Goal: Use online tool/utility: Utilize a website feature to perform a specific function

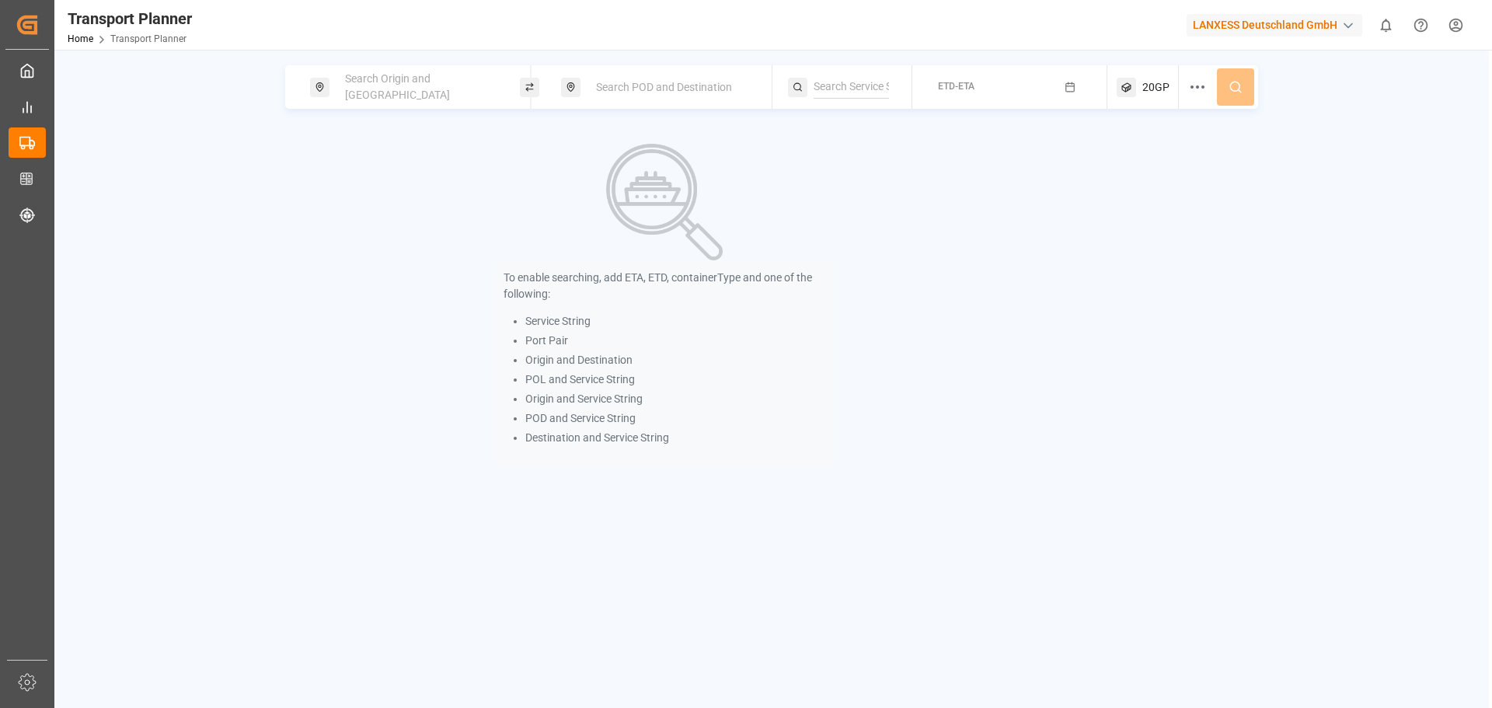
click at [423, 89] on span "Search Origin and [GEOGRAPHIC_DATA]" at bounding box center [397, 86] width 105 height 29
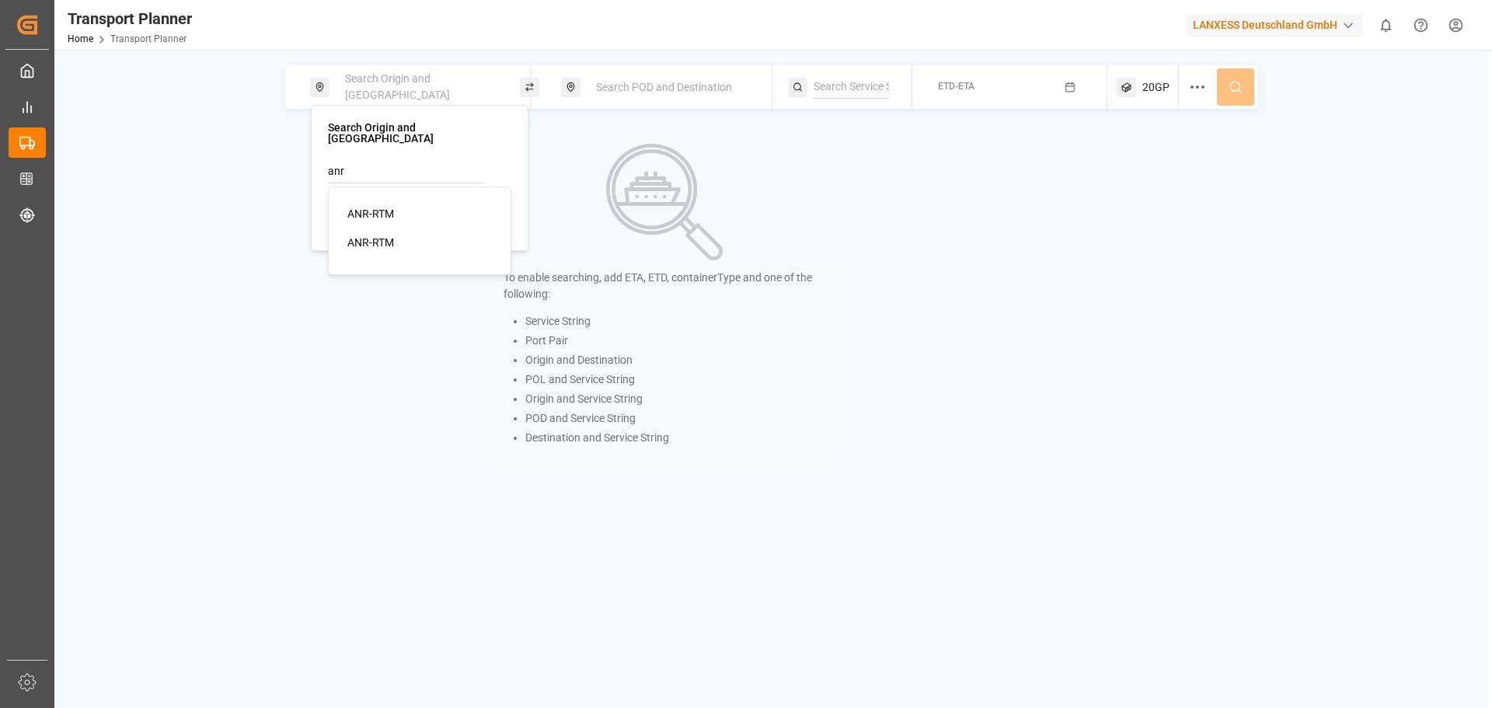
click at [441, 206] on div "ANR-RTM" at bounding box center [422, 214] width 151 height 16
type input "ANR-RTM"
click at [640, 81] on span "Search POD and Destination" at bounding box center [664, 87] width 136 height 12
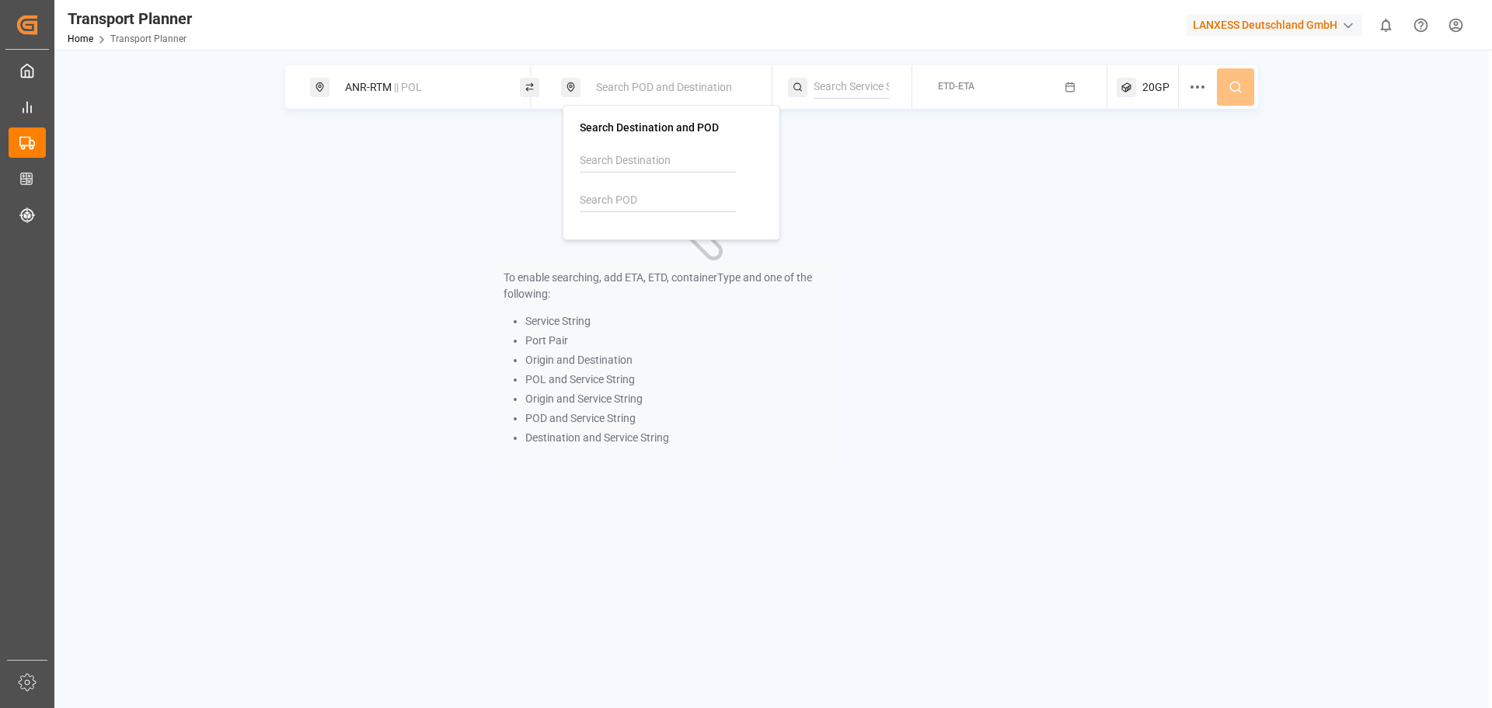
click at [639, 203] on input at bounding box center [658, 200] width 156 height 23
click at [623, 196] on input at bounding box center [658, 200] width 156 height 23
type input "u"
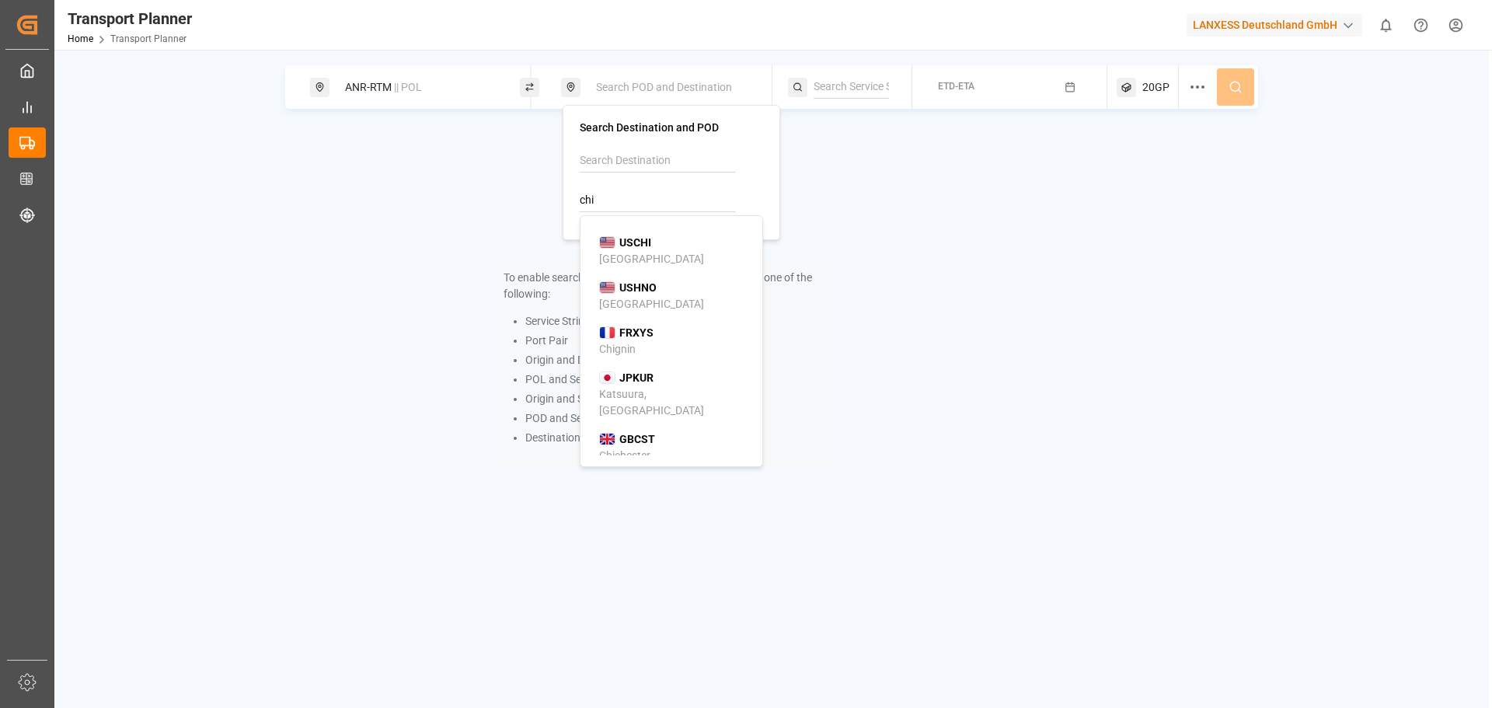
drag, startPoint x: 646, startPoint y: 251, endPoint x: 664, endPoint y: 252, distance: 17.9
click at [646, 252] on div "USCHI Chicago" at bounding box center [674, 251] width 151 height 33
type input "USCHI"
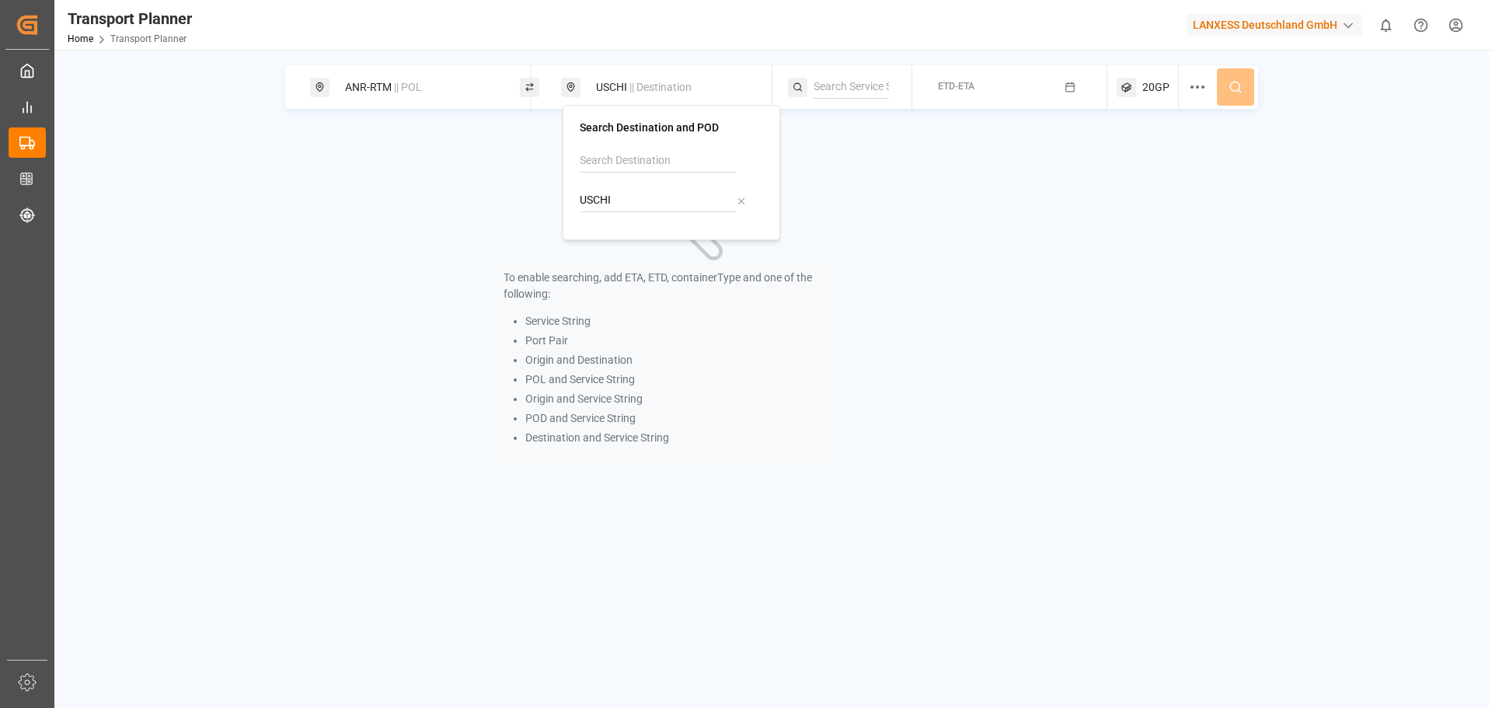
click at [933, 84] on button "ETD-ETA" at bounding box center [1009, 87] width 176 height 30
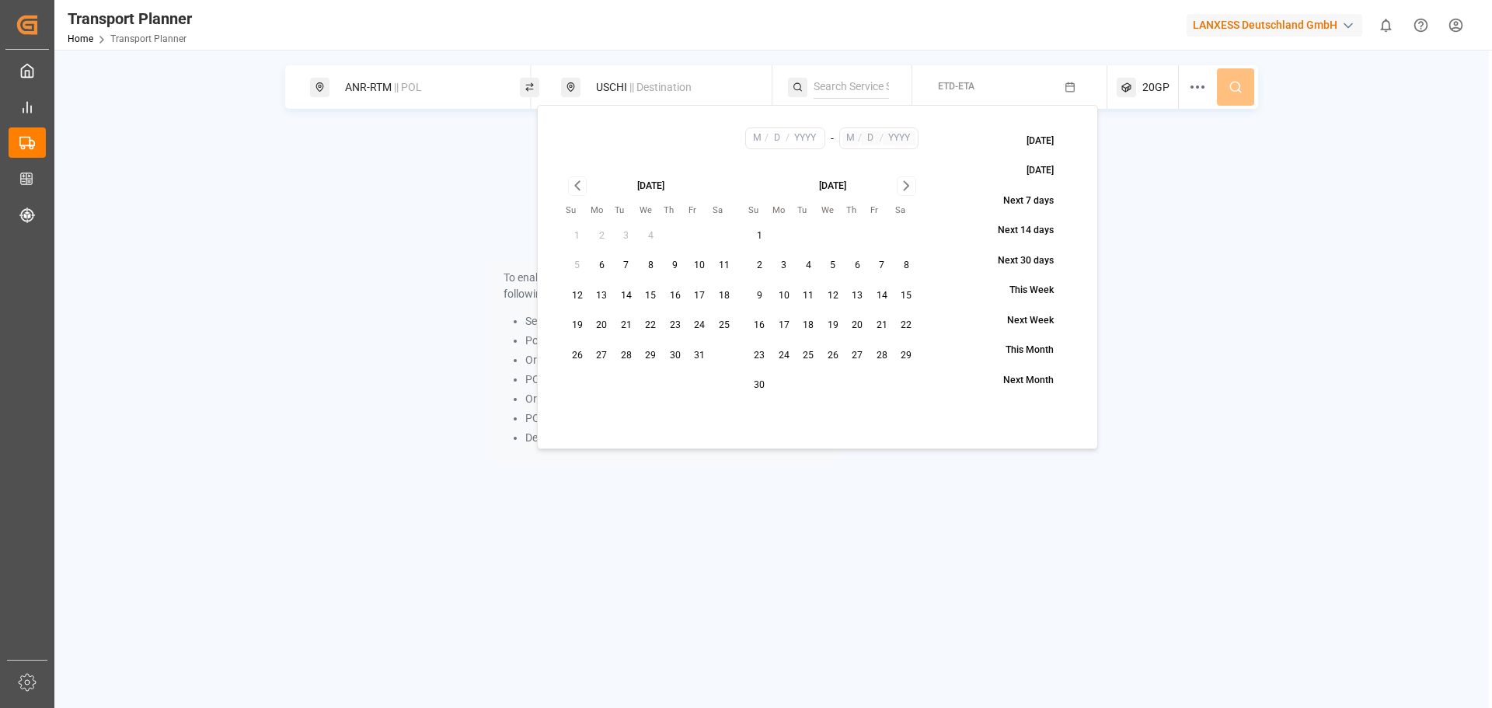
drag, startPoint x: 698, startPoint y: 357, endPoint x: 733, endPoint y: 325, distance: 47.8
click at [698, 357] on button "31" at bounding box center [700, 355] width 25 height 25
type input "10"
type input "31"
type input "2025"
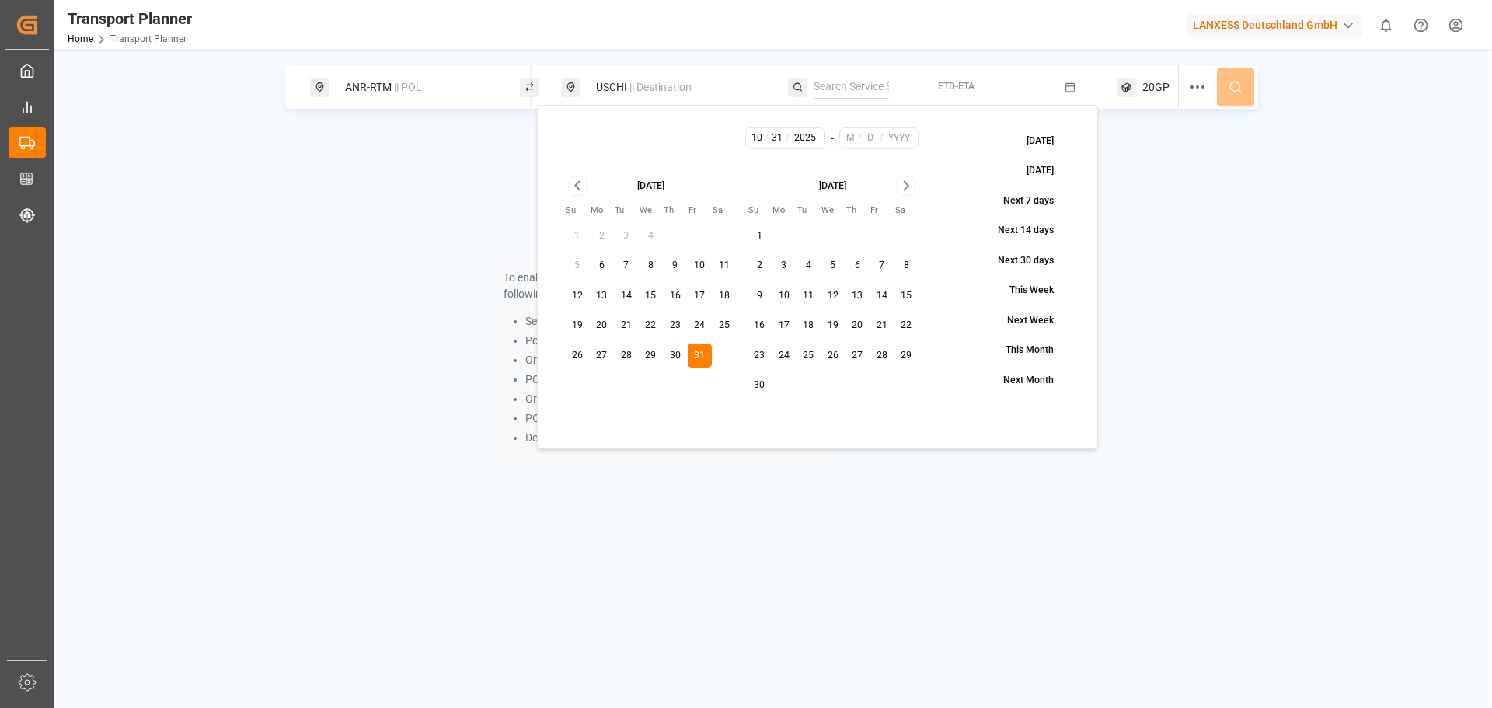
click at [910, 186] on icon "Go to next month" at bounding box center [906, 185] width 18 height 19
click at [833, 355] on button "31" at bounding box center [832, 355] width 25 height 25
type input "12"
type input "31"
type input "2025"
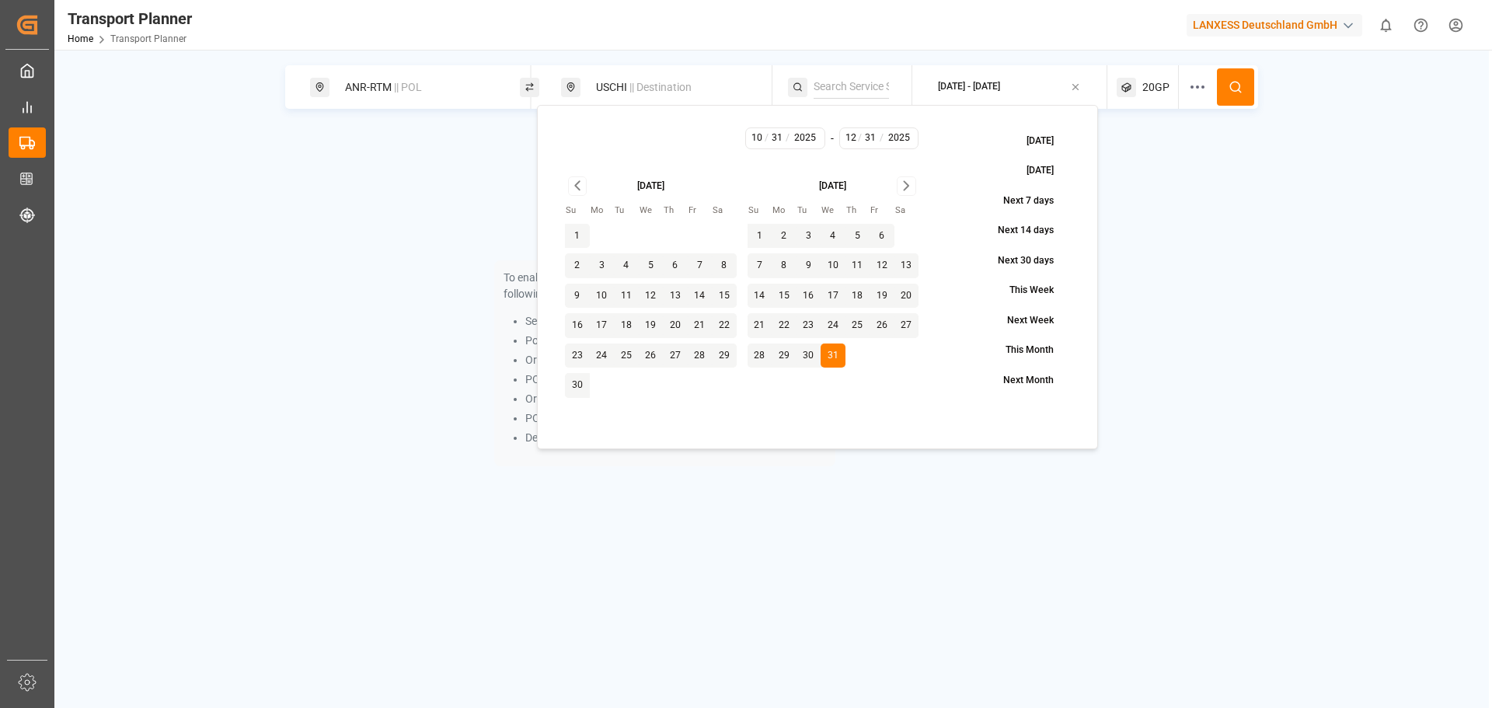
click at [1237, 69] on button at bounding box center [1235, 86] width 37 height 37
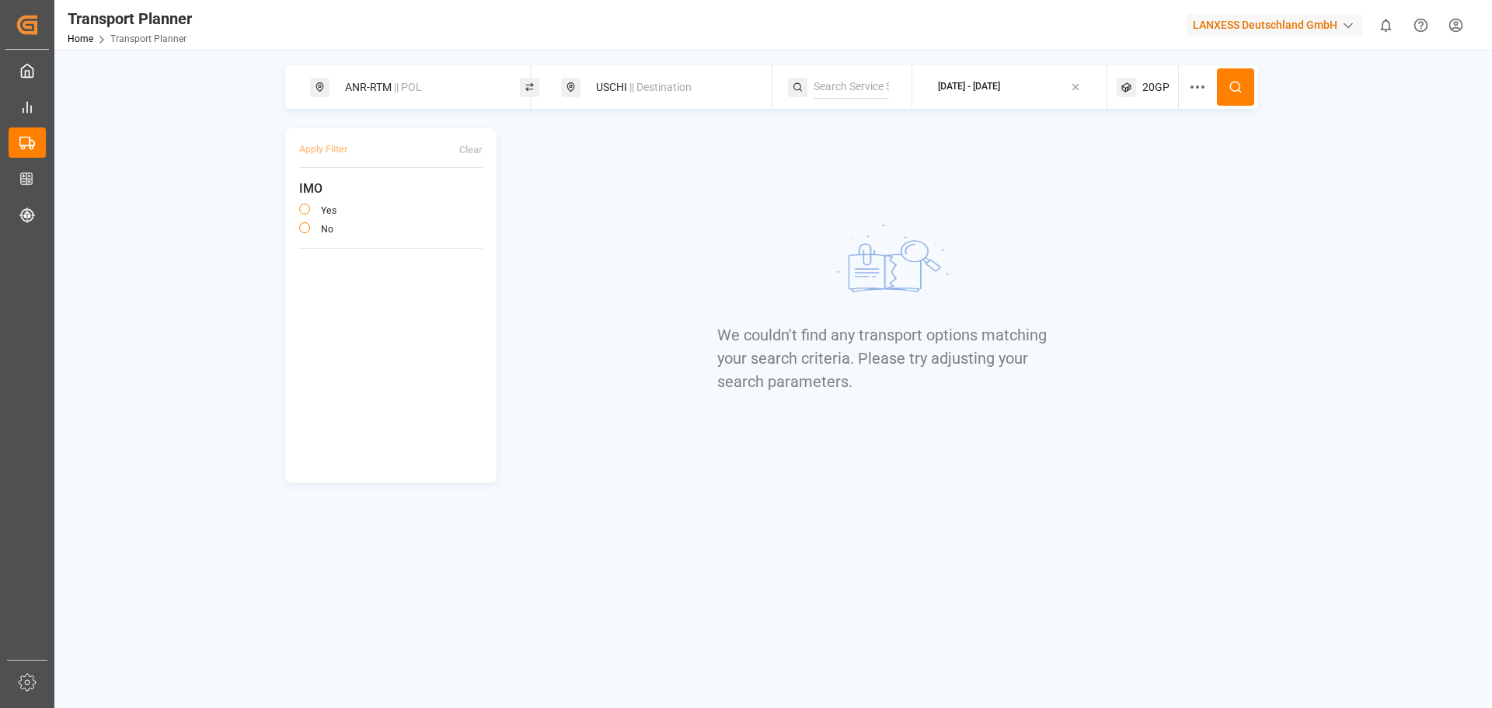
click at [618, 89] on div "USCHI || Destination" at bounding box center [671, 87] width 168 height 29
drag, startPoint x: 621, startPoint y: 203, endPoint x: 570, endPoint y: 201, distance: 51.3
click at [570, 201] on div "Search Destination and POD USCHI" at bounding box center [671, 172] width 218 height 135
click at [632, 243] on b "USNYC" at bounding box center [637, 242] width 36 height 12
type input "USNYC"
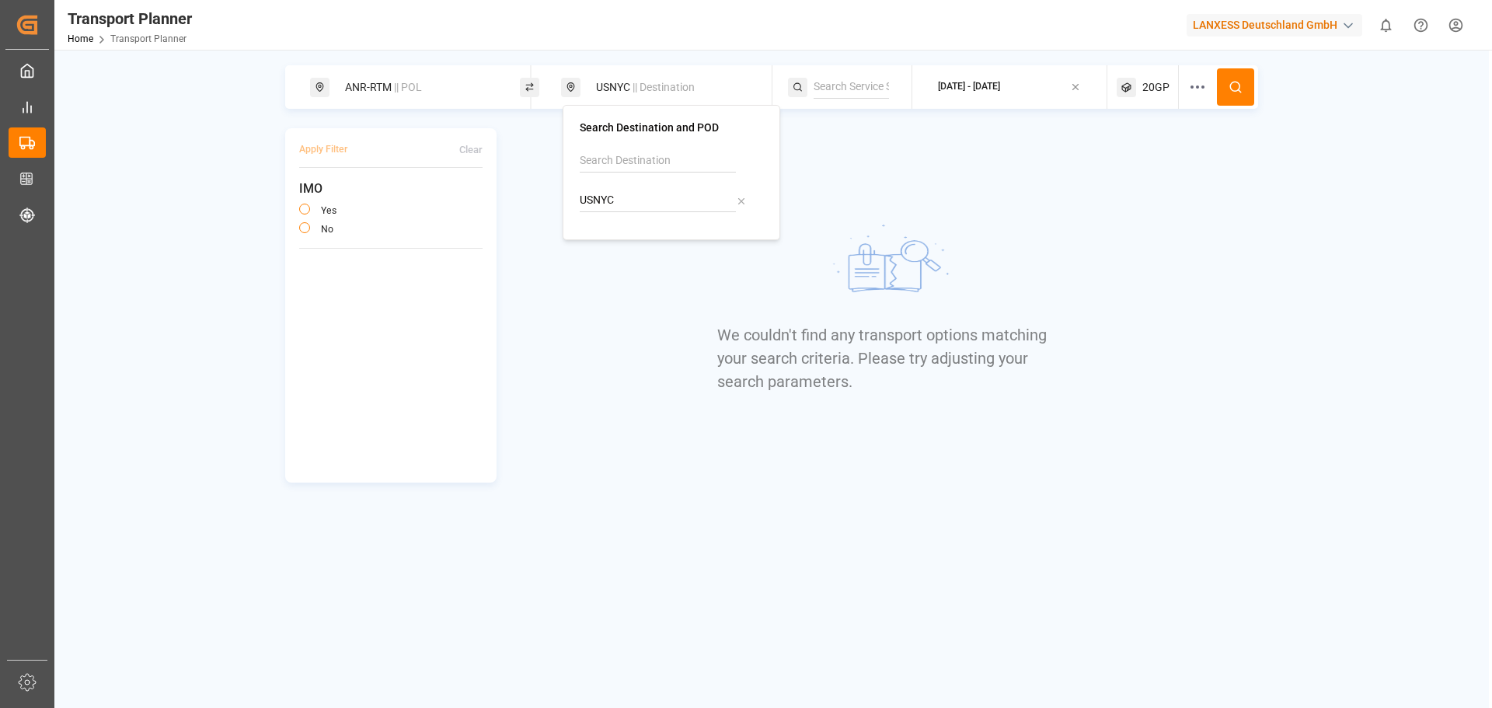
click at [1228, 85] on icon at bounding box center [1235, 87] width 14 height 14
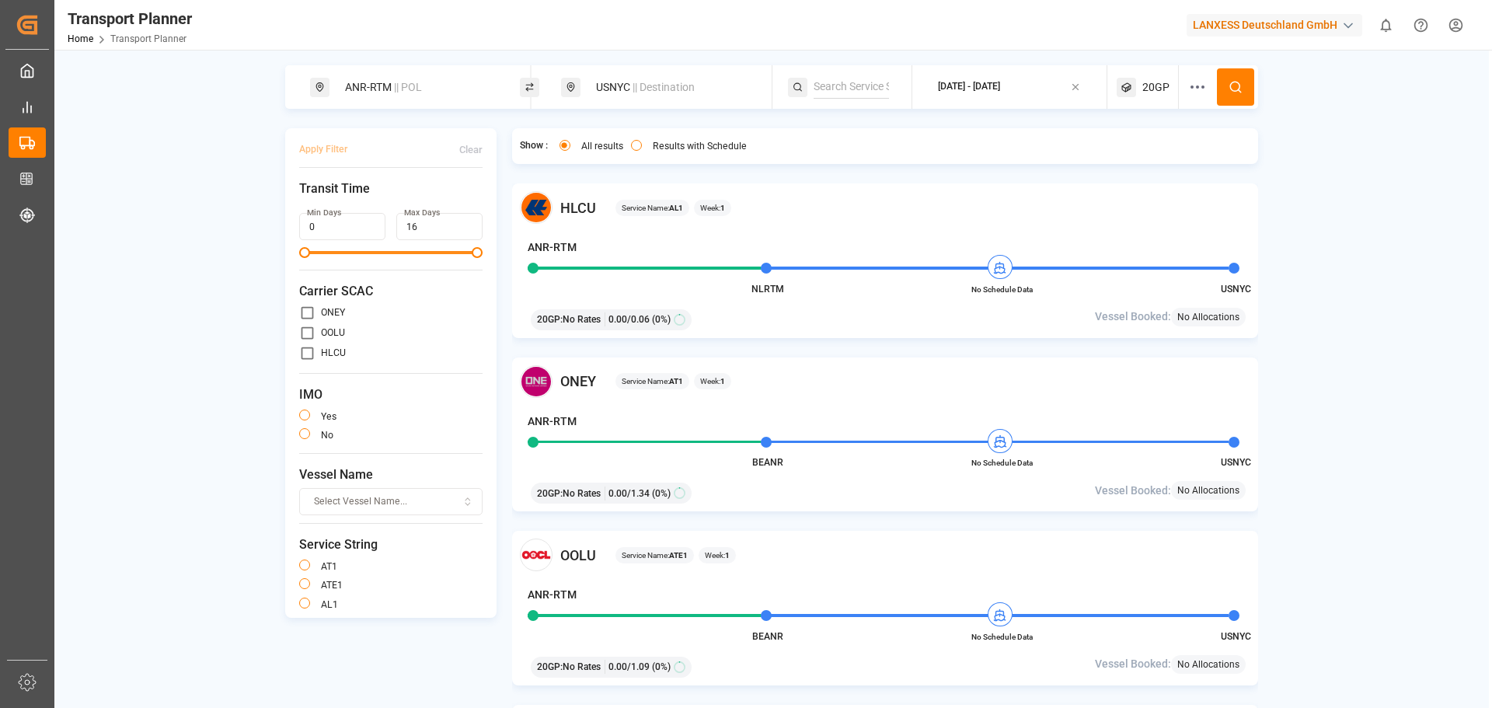
click at [302, 312] on input "primary checkbox" at bounding box center [307, 313] width 16 height 16
checkbox input "true"
click at [303, 144] on button "Apply Filter" at bounding box center [323, 149] width 48 height 27
click at [682, 155] on div "Results with Schedule" at bounding box center [689, 148] width 116 height 16
click at [677, 149] on label "Results with Schedule" at bounding box center [700, 145] width 94 height 9
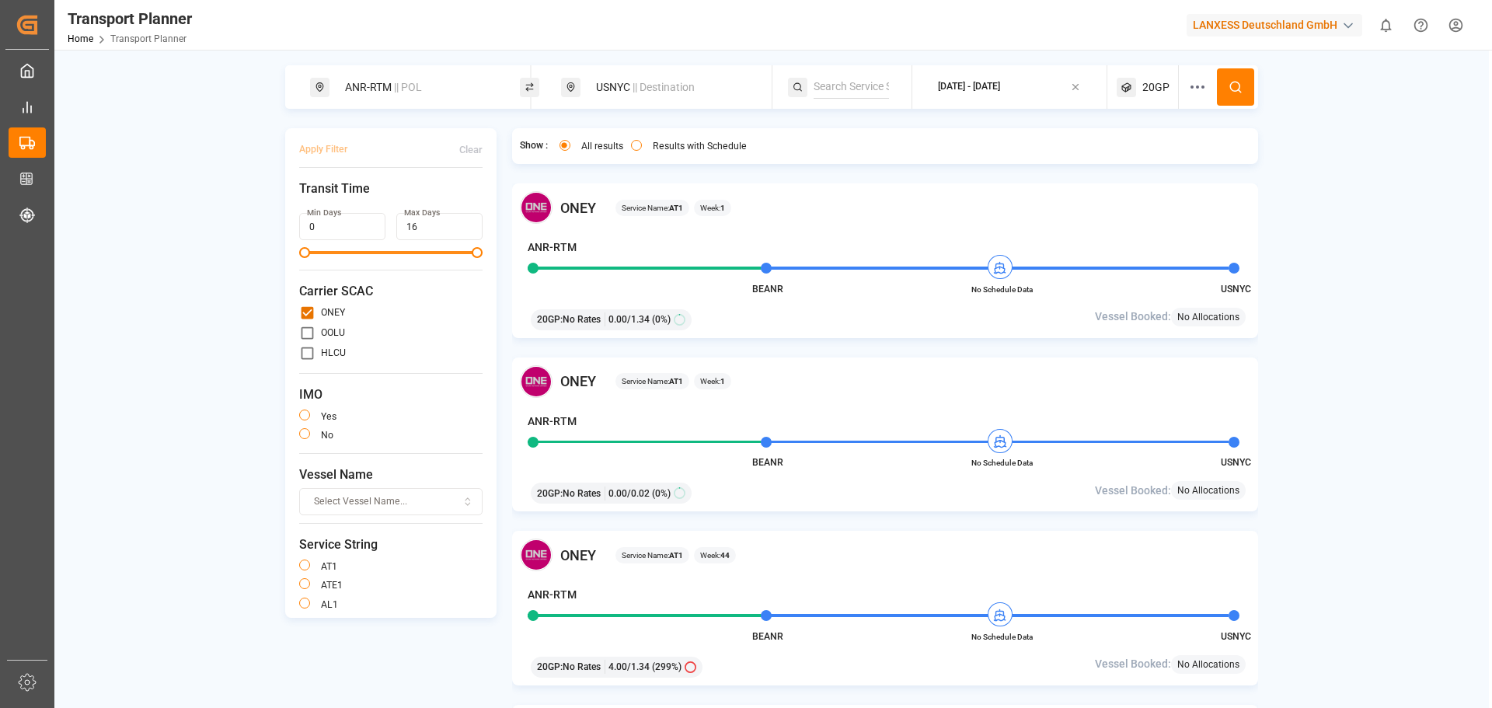
click at [642, 149] on button "Results with Schedule" at bounding box center [636, 145] width 11 height 11
